Goal: Task Accomplishment & Management: Use online tool/utility

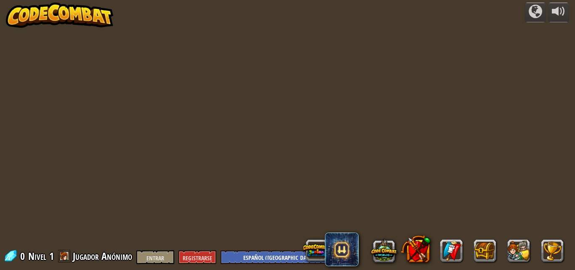
select select "es-419"
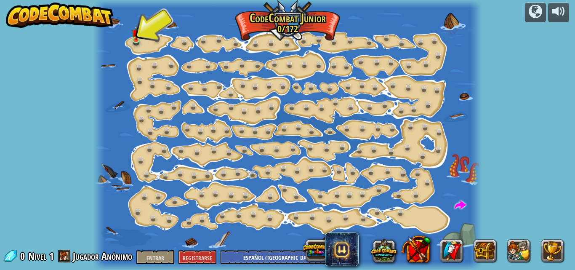
drag, startPoint x: 575, startPoint y: 196, endPoint x: 339, endPoint y: 158, distance: 238.5
click at [339, 158] on div at bounding box center [287, 135] width 389 height 270
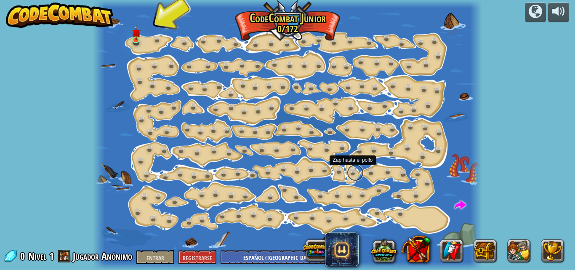
click at [347, 173] on link at bounding box center [355, 172] width 17 height 17
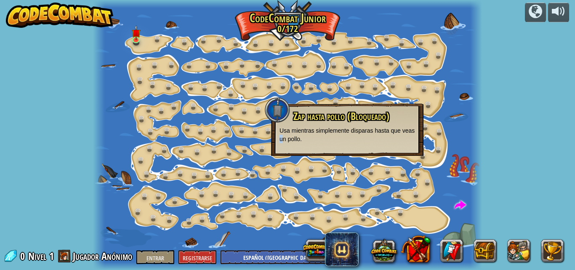
drag, startPoint x: 347, startPoint y: 173, endPoint x: 276, endPoint y: 139, distance: 78.5
click at [276, 139] on div "Zap hasta pollo (Bloqueado) Usa mientras simplemente disparas hasta que veas un…" at bounding box center [347, 130] width 152 height 52
click at [133, 33] on img at bounding box center [136, 29] width 9 height 21
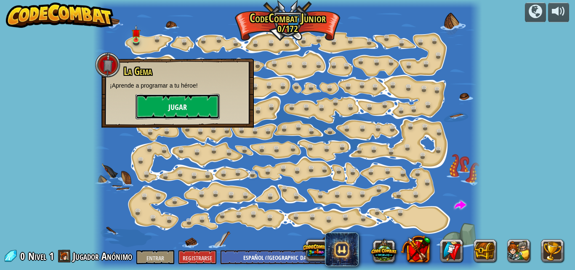
click at [171, 97] on button "Jugar" at bounding box center [178, 106] width 84 height 25
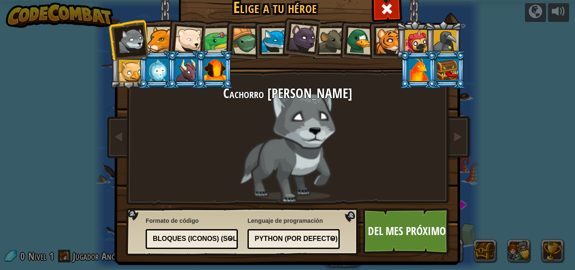
click at [218, 35] on div at bounding box center [217, 41] width 26 height 26
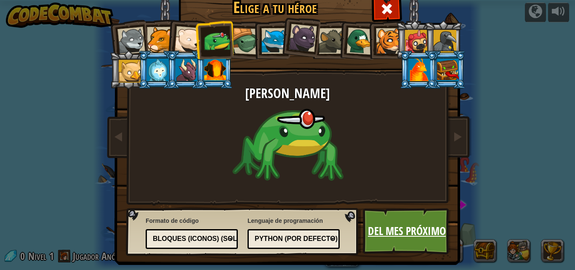
click at [385, 224] on font "Del mes próximo" at bounding box center [407, 230] width 78 height 15
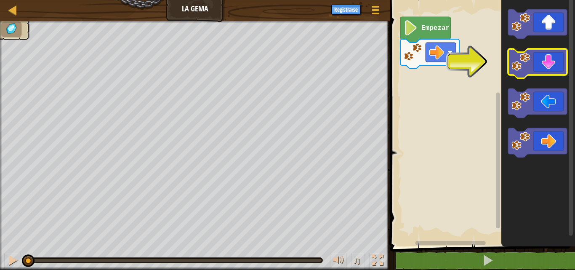
click at [548, 73] on icon "Espacio de trabajo de Blockly" at bounding box center [537, 63] width 59 height 29
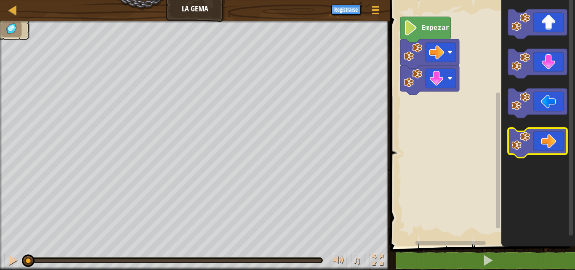
click at [556, 145] on icon "Espacio de trabajo de Blockly" at bounding box center [537, 142] width 59 height 29
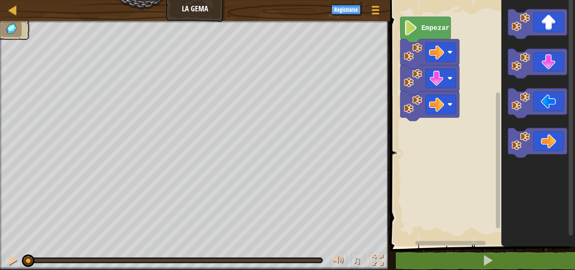
click at [431, 24] on g "Empezar" at bounding box center [429, 69] width 59 height 104
click at [431, 25] on text "Empezar" at bounding box center [435, 28] width 28 height 8
click at [412, 32] on image "Espacio de trabajo de Blockly" at bounding box center [411, 27] width 14 height 15
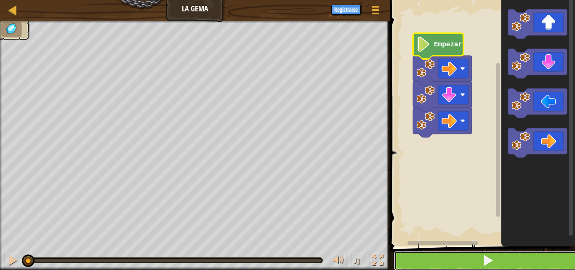
click at [470, 265] on button at bounding box center [487, 260] width 187 height 19
drag, startPoint x: 470, startPoint y: 265, endPoint x: 469, endPoint y: 261, distance: 4.5
click at [470, 262] on button at bounding box center [487, 260] width 187 height 19
click at [469, 260] on button at bounding box center [487, 260] width 187 height 19
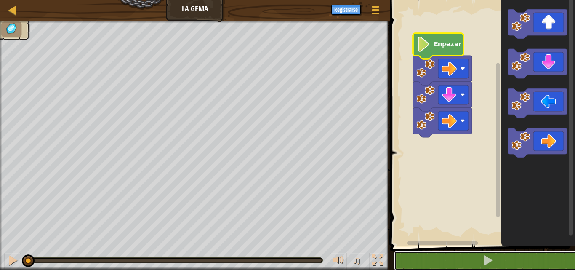
click at [467, 261] on button at bounding box center [487, 260] width 187 height 19
click at [10, 260] on div at bounding box center [12, 260] width 11 height 11
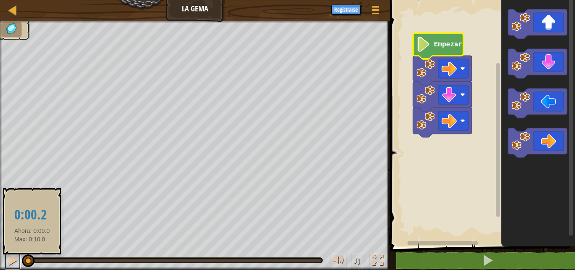
click at [10, 0] on body "Mapa La Gema Menú del [DEMOGRAPHIC_DATA] Registrarse 1 [DEMOGRAPHIC_DATA] ההההה…" at bounding box center [287, 0] width 575 height 0
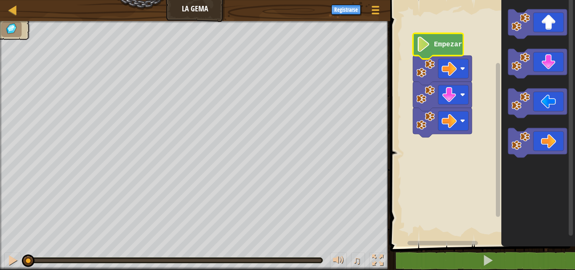
click at [449, 44] on text "Empezar" at bounding box center [448, 45] width 28 height 8
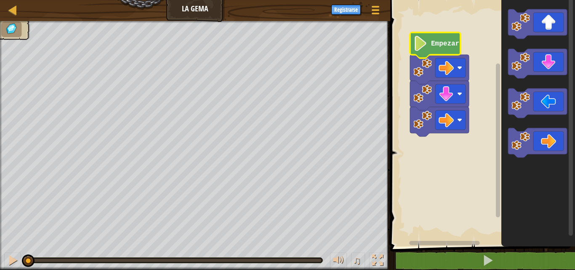
click at [435, 46] on text "Empezar" at bounding box center [445, 44] width 28 height 8
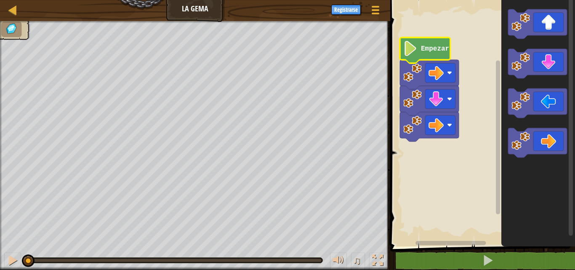
click at [420, 41] on icon "Espacio de trabajo de Blockly" at bounding box center [425, 50] width 51 height 26
click at [418, 48] on icon "Espacio de trabajo de Blockly" at bounding box center [425, 50] width 51 height 26
click at [419, 48] on icon "Espacio de trabajo de Blockly" at bounding box center [425, 50] width 51 height 26
click at [420, 48] on icon "Espacio de trabajo de Blockly" at bounding box center [425, 50] width 51 height 26
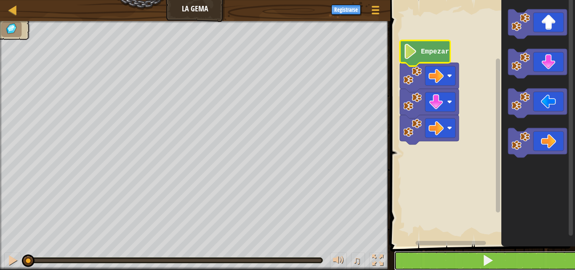
click at [482, 263] on span at bounding box center [488, 260] width 12 height 12
click at [481, 260] on button at bounding box center [487, 260] width 187 height 19
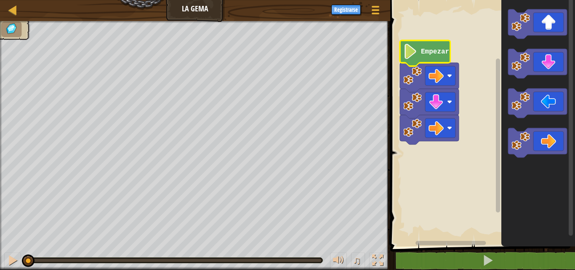
click at [402, 54] on rect "Espacio de trabajo de Blockly" at bounding box center [481, 121] width 187 height 251
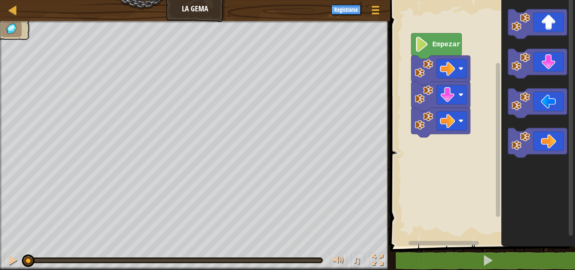
click at [406, 52] on rect "Espacio de trabajo de Blockly" at bounding box center [481, 121] width 187 height 251
click at [410, 50] on rect "Espacio de trabajo de Blockly" at bounding box center [481, 121] width 187 height 251
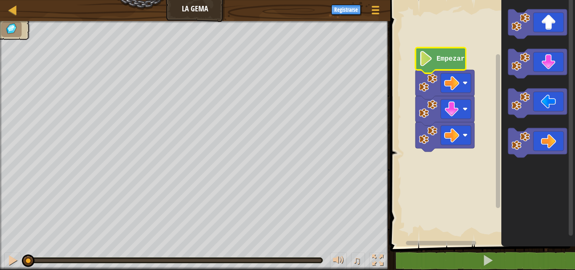
click at [422, 48] on icon "Espacio de trabajo de Blockly" at bounding box center [441, 61] width 51 height 26
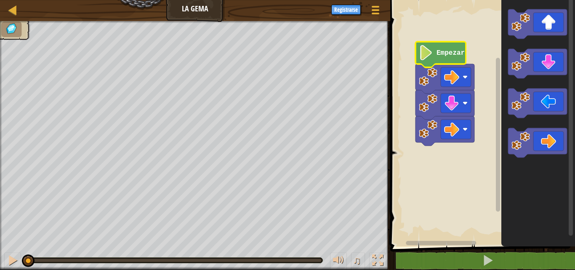
click at [431, 59] on g "Empezar" at bounding box center [445, 94] width 59 height 104
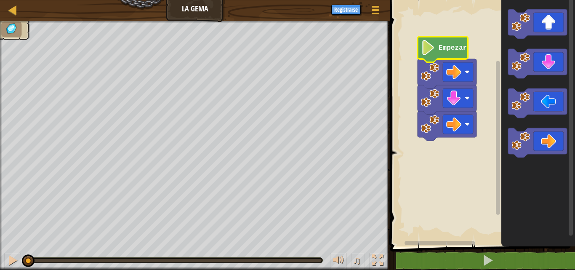
click at [428, 50] on image "Espacio de trabajo de Blockly" at bounding box center [428, 47] width 14 height 15
click at [424, 53] on image "Espacio de trabajo de Blockly" at bounding box center [428, 47] width 14 height 15
click at [445, 41] on icon "Espacio de trabajo de Blockly" at bounding box center [443, 50] width 51 height 26
